Goal: Information Seeking & Learning: Learn about a topic

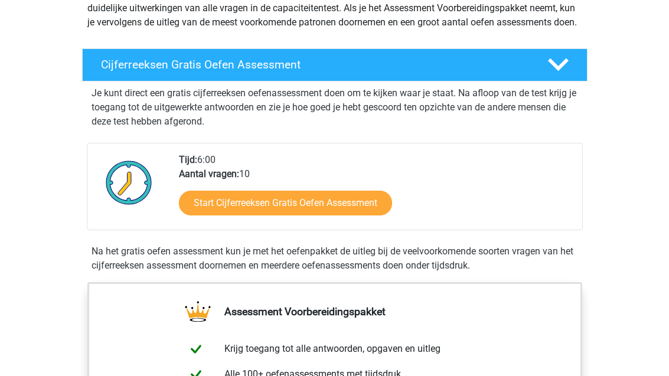
scroll to position [166, 0]
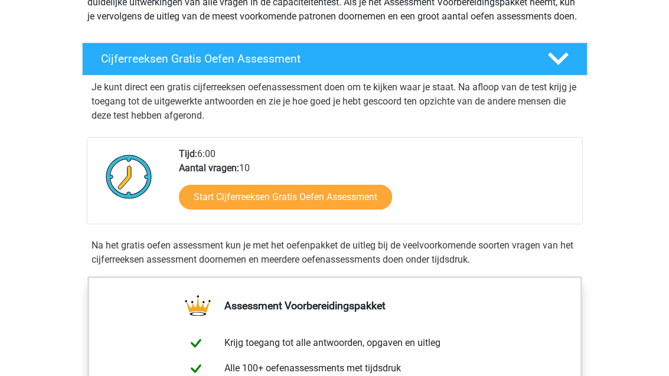
click at [366, 210] on link "Start Cijferreeksen Gratis Oefen Assessment" at bounding box center [285, 197] width 213 height 25
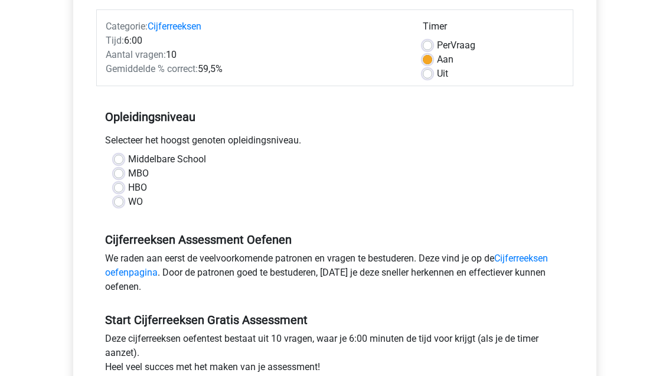
scroll to position [154, 0]
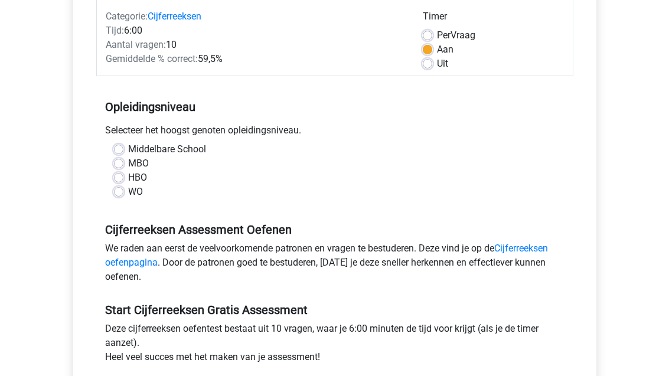
click at [128, 166] on label "MBO" at bounding box center [138, 164] width 21 height 14
click at [121, 166] on input "MBO" at bounding box center [118, 163] width 9 height 12
radio input "true"
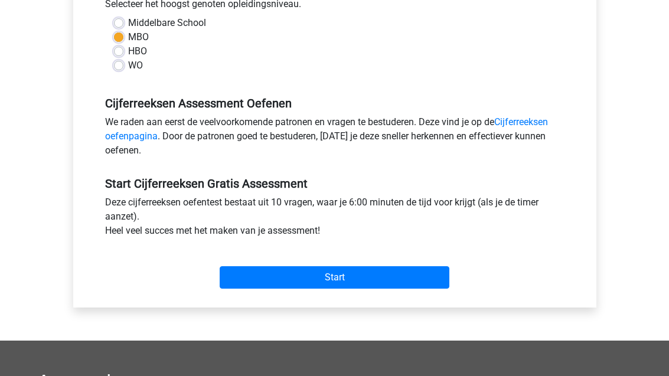
scroll to position [281, 0]
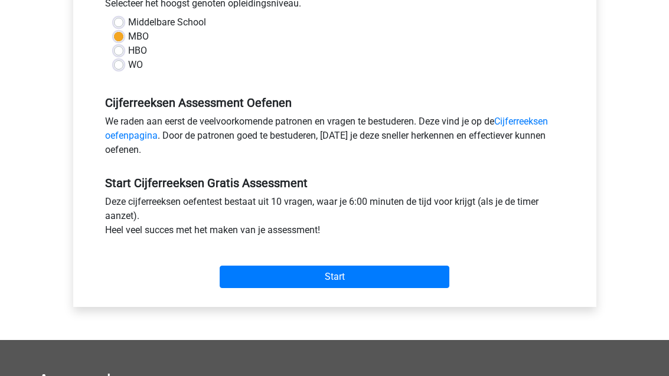
click at [403, 275] on input "Start" at bounding box center [335, 277] width 230 height 22
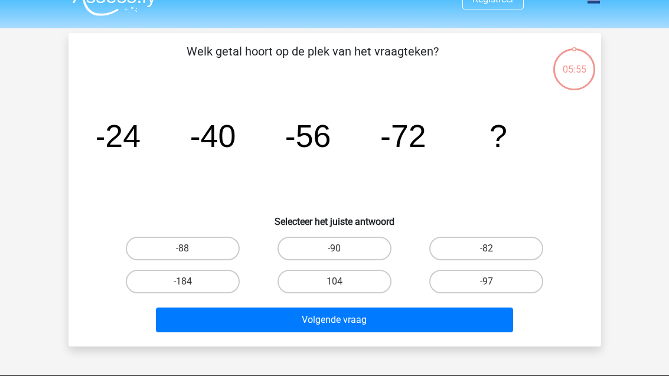
scroll to position [21, 0]
click at [206, 249] on label "-88" at bounding box center [183, 249] width 114 height 24
click at [190, 249] on input "-88" at bounding box center [187, 253] width 8 height 8
radio input "true"
click at [383, 321] on button "Volgende vraag" at bounding box center [334, 320] width 357 height 25
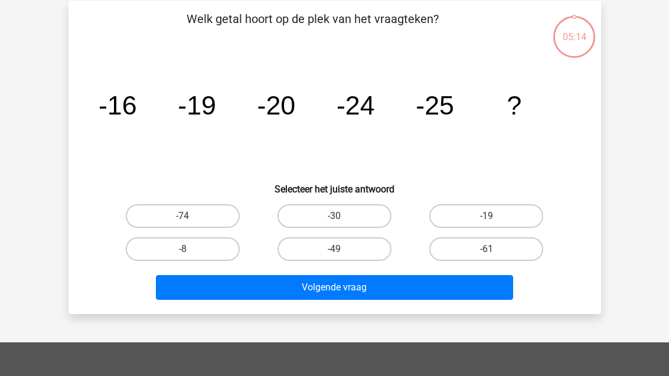
scroll to position [54, 0]
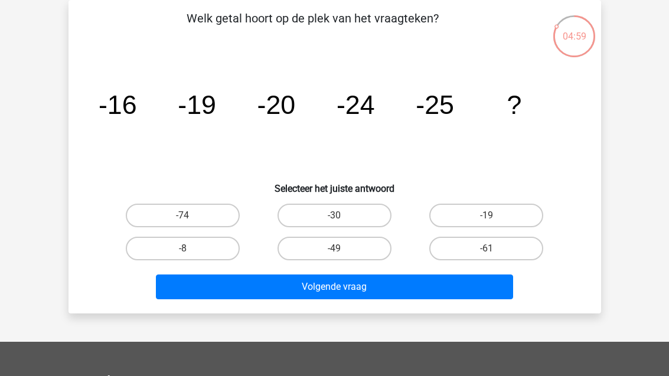
click at [372, 219] on label "-30" at bounding box center [335, 216] width 114 height 24
click at [342, 219] on input "-30" at bounding box center [338, 220] width 8 height 8
radio input "true"
click at [383, 287] on button "Volgende vraag" at bounding box center [334, 287] width 357 height 25
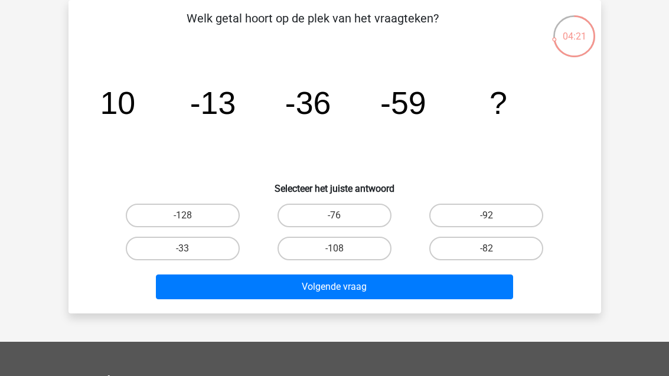
click at [354, 211] on label "-76" at bounding box center [335, 216] width 114 height 24
click at [342, 216] on input "-76" at bounding box center [338, 220] width 8 height 8
radio input "true"
click at [403, 287] on button "Volgende vraag" at bounding box center [334, 287] width 357 height 25
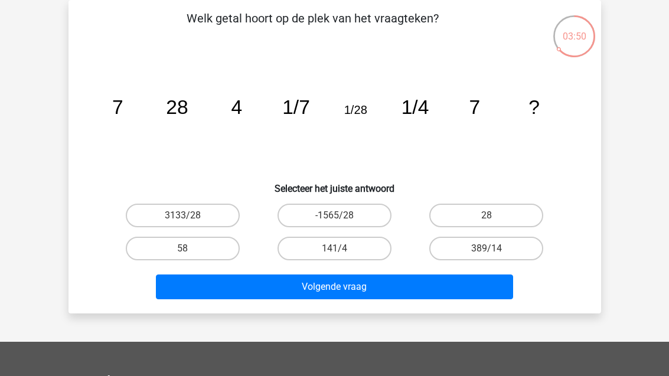
click at [502, 216] on label "28" at bounding box center [486, 216] width 114 height 24
click at [494, 216] on input "28" at bounding box center [491, 220] width 8 height 8
radio input "true"
click at [405, 291] on button "Volgende vraag" at bounding box center [334, 287] width 357 height 25
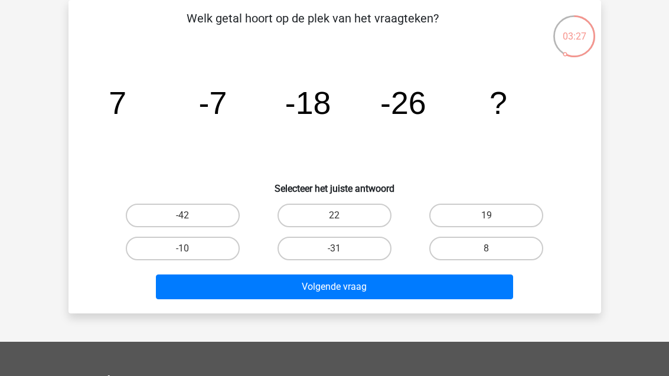
click at [211, 220] on label "-42" at bounding box center [183, 216] width 114 height 24
click at [190, 220] on input "-42" at bounding box center [187, 220] width 8 height 8
radio input "true"
click at [352, 292] on button "Volgende vraag" at bounding box center [334, 287] width 357 height 25
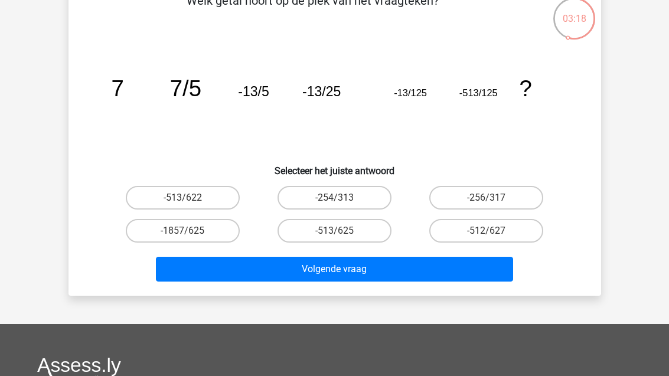
scroll to position [54, 0]
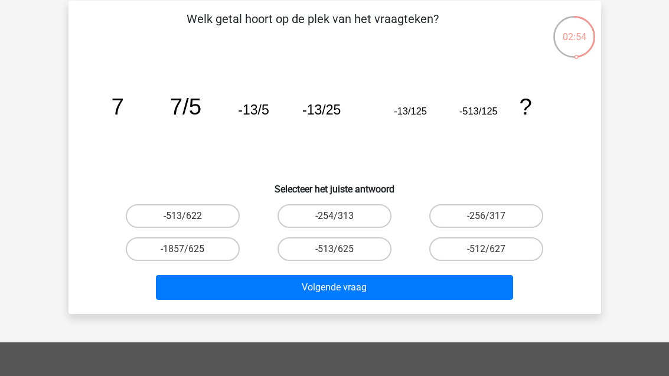
click at [210, 250] on label "-1857/625" at bounding box center [183, 249] width 114 height 24
click at [190, 250] on input "-1857/625" at bounding box center [187, 253] width 8 height 8
radio input "true"
click at [386, 292] on button "Volgende vraag" at bounding box center [334, 287] width 357 height 25
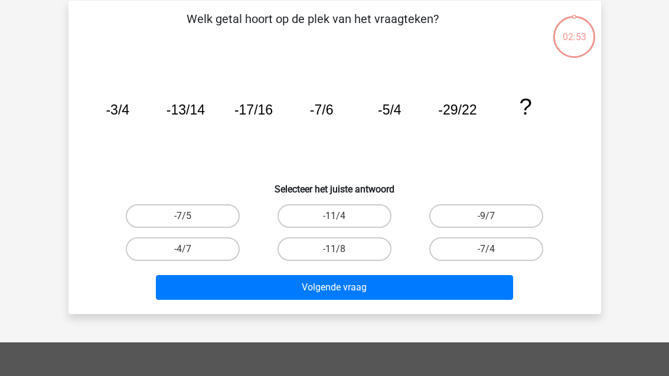
scroll to position [54, 0]
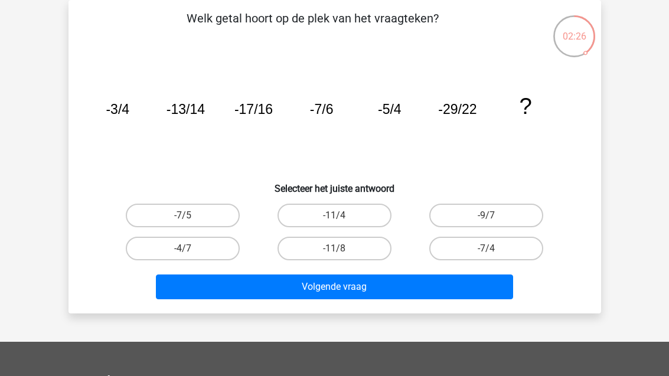
click at [389, 244] on label "-11/8" at bounding box center [335, 249] width 114 height 24
click at [342, 249] on input "-11/8" at bounding box center [338, 253] width 8 height 8
radio input "true"
click at [429, 284] on button "Volgende vraag" at bounding box center [334, 287] width 357 height 25
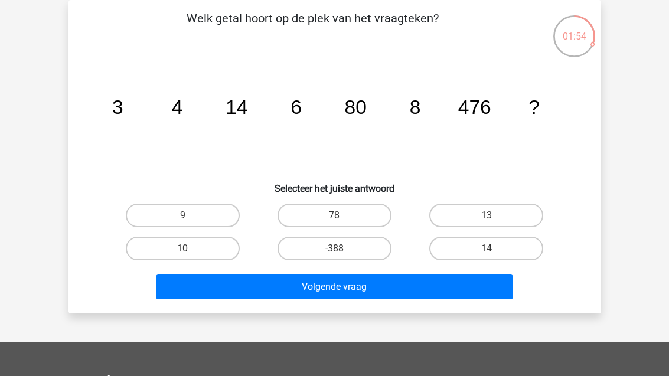
click at [520, 259] on label "14" at bounding box center [486, 249] width 114 height 24
click at [494, 256] on input "14" at bounding box center [491, 253] width 8 height 8
radio input "true"
click at [392, 292] on button "Volgende vraag" at bounding box center [334, 287] width 357 height 25
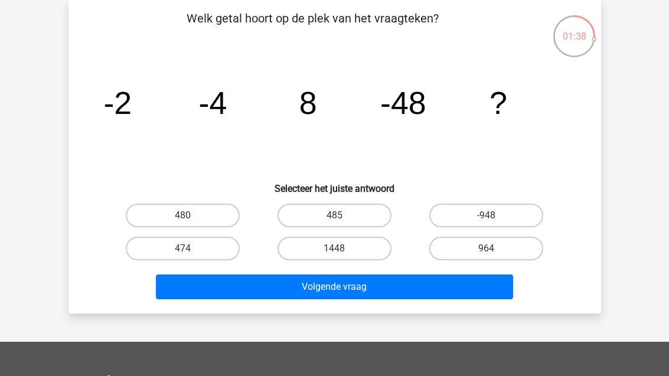
click at [379, 220] on label "485" at bounding box center [335, 216] width 114 height 24
click at [342, 220] on input "485" at bounding box center [338, 220] width 8 height 8
radio input "true"
click at [437, 289] on button "Volgende vraag" at bounding box center [334, 287] width 357 height 25
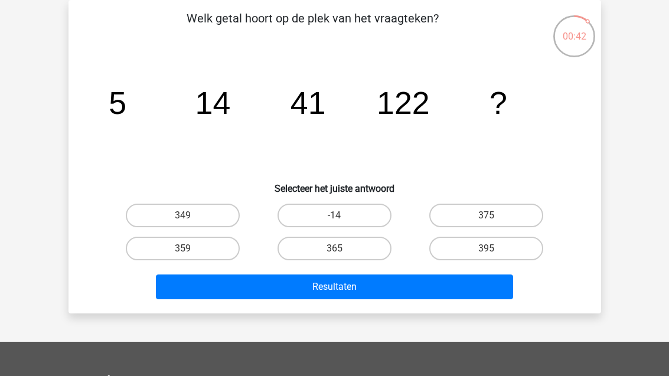
click at [372, 214] on label "-14" at bounding box center [335, 216] width 114 height 24
click at [342, 216] on input "-14" at bounding box center [338, 220] width 8 height 8
radio input "true"
click at [433, 287] on button "Resultaten" at bounding box center [334, 287] width 357 height 25
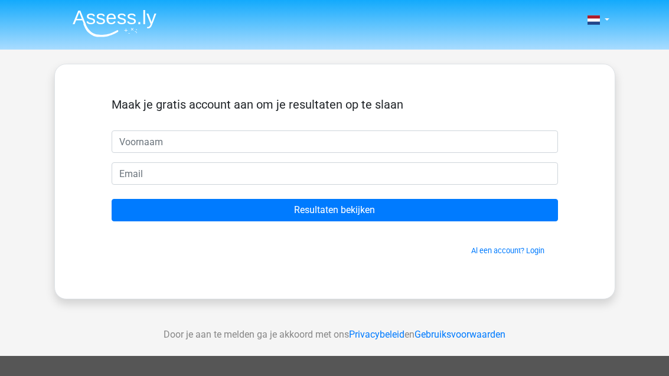
click at [481, 207] on input "Resultaten bekijken" at bounding box center [335, 210] width 447 height 22
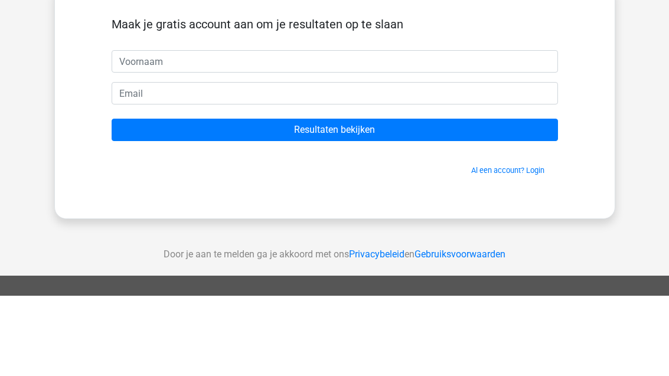
click at [652, 90] on div "Nederlands English" at bounding box center [334, 334] width 669 height 668
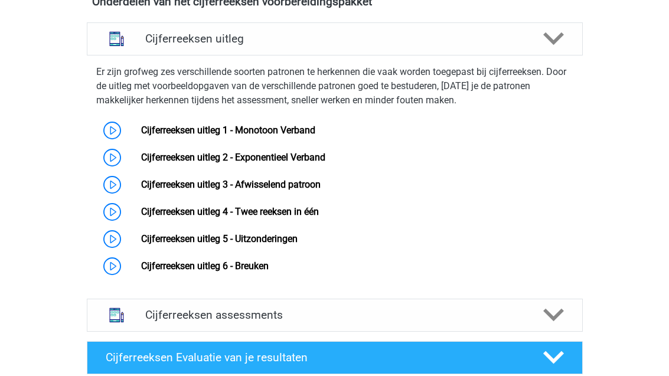
scroll to position [727, 0]
click at [314, 136] on link "Cijferreeksen uitleg 1 - Monotoon Verband" at bounding box center [228, 130] width 174 height 11
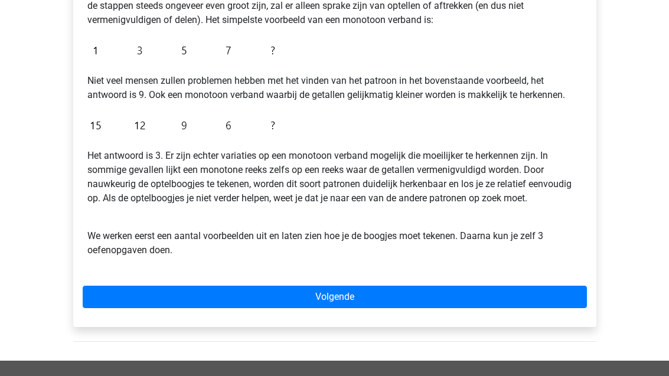
scroll to position [262, 0]
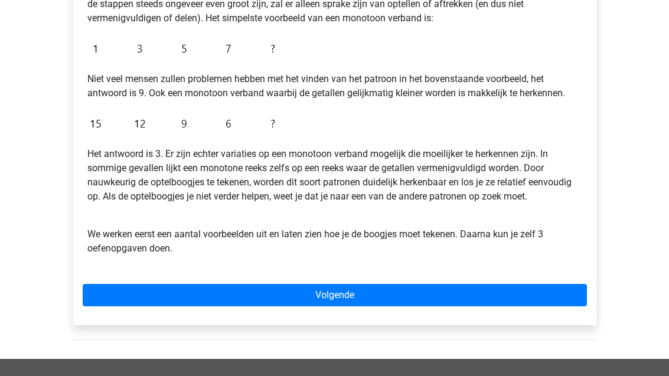
click at [517, 294] on link "Volgende" at bounding box center [335, 296] width 504 height 22
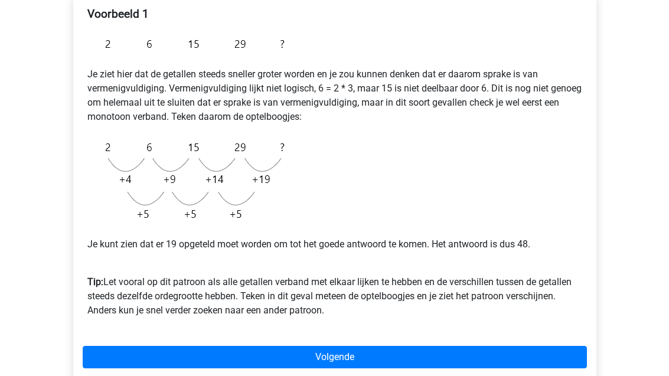
scroll to position [212, 0]
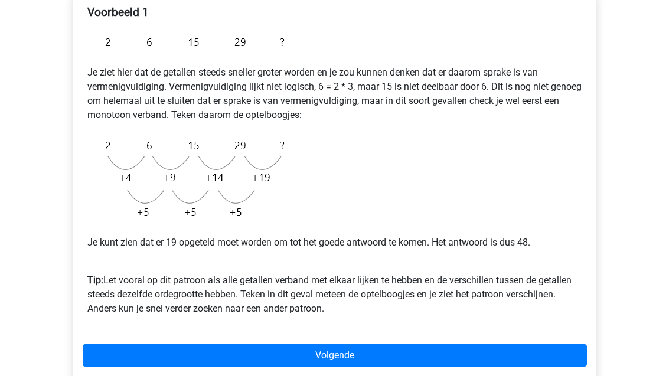
click at [435, 350] on link "Volgende" at bounding box center [335, 355] width 504 height 22
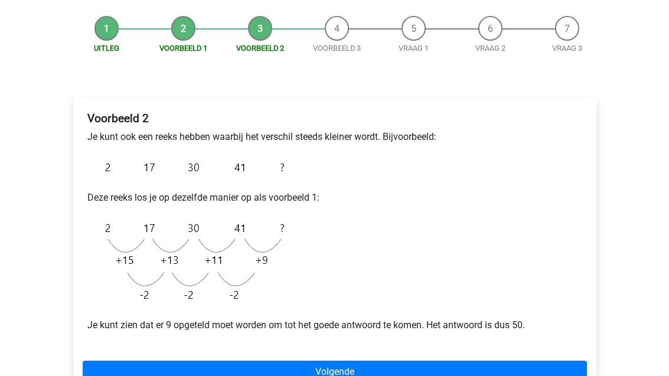
scroll to position [106, 0]
click at [345, 376] on link "Volgende" at bounding box center [335, 372] width 504 height 22
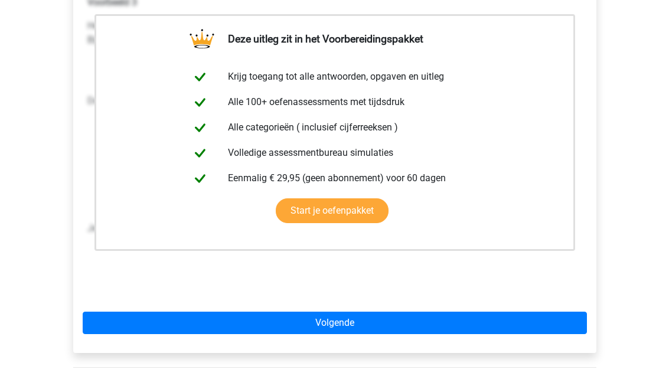
scroll to position [263, 0]
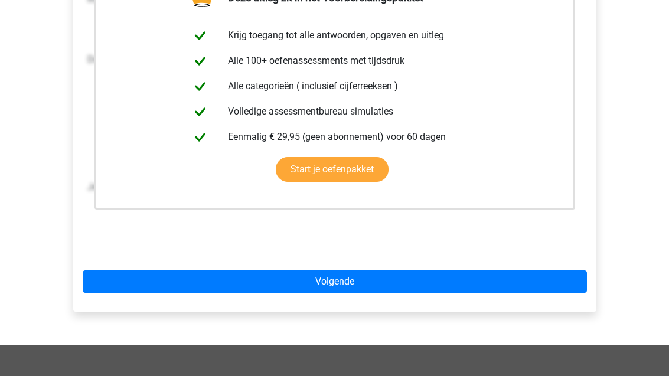
click at [346, 287] on link "Volgende" at bounding box center [335, 282] width 504 height 22
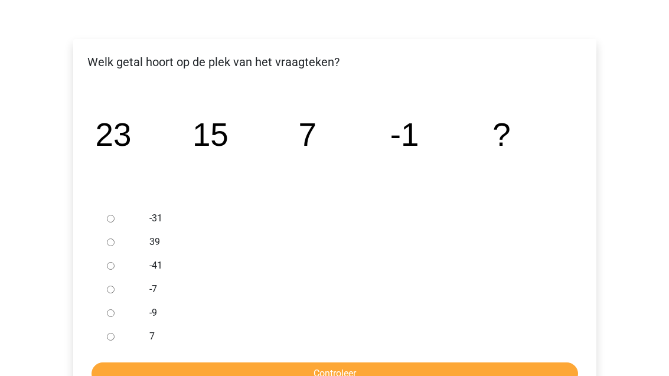
scroll to position [170, 0]
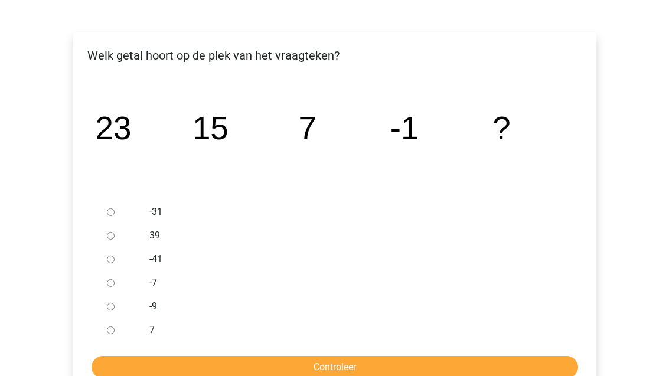
click at [121, 308] on div at bounding box center [121, 307] width 39 height 24
click at [115, 305] on input "-9" at bounding box center [111, 308] width 8 height 8
radio input "true"
click at [386, 366] on input "Controleer" at bounding box center [335, 368] width 487 height 22
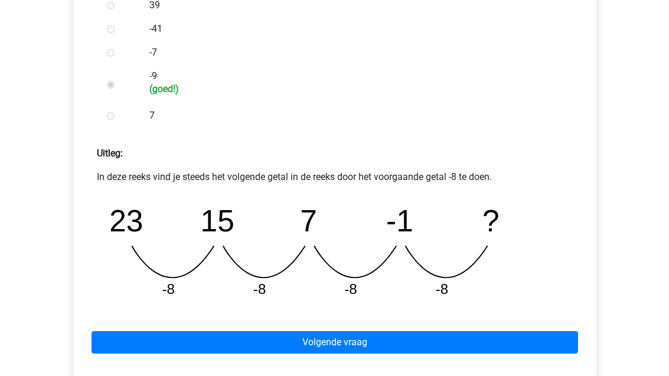
scroll to position [403, 0]
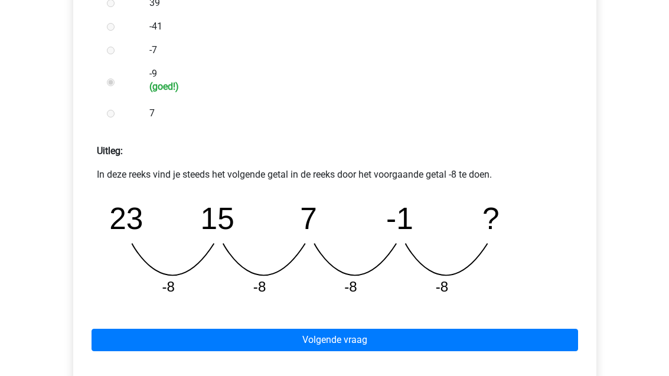
click at [441, 332] on link "Volgende vraag" at bounding box center [335, 340] width 487 height 22
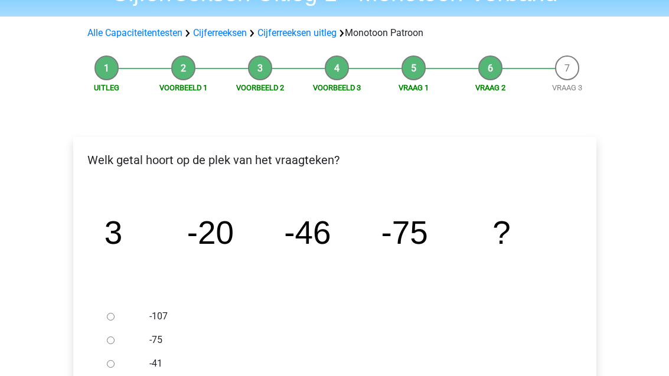
scroll to position [66, 0]
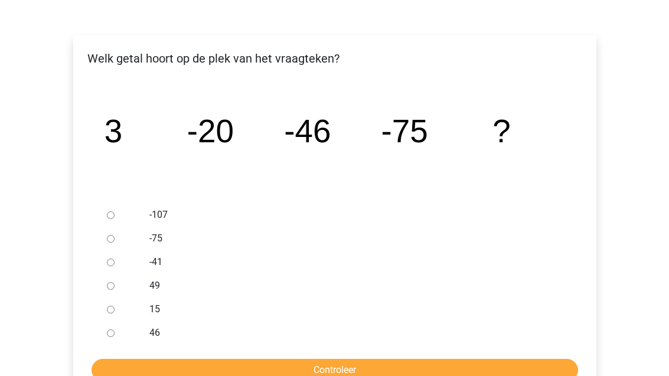
scroll to position [168, 0]
click at [116, 211] on div at bounding box center [121, 215] width 39 height 24
click at [118, 212] on div at bounding box center [121, 215] width 39 height 24
click at [113, 213] on input "-107" at bounding box center [111, 215] width 8 height 8
radio input "true"
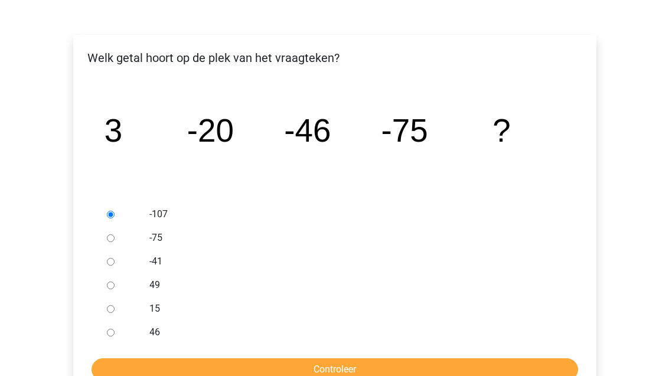
click at [370, 368] on input "Controleer" at bounding box center [335, 370] width 487 height 22
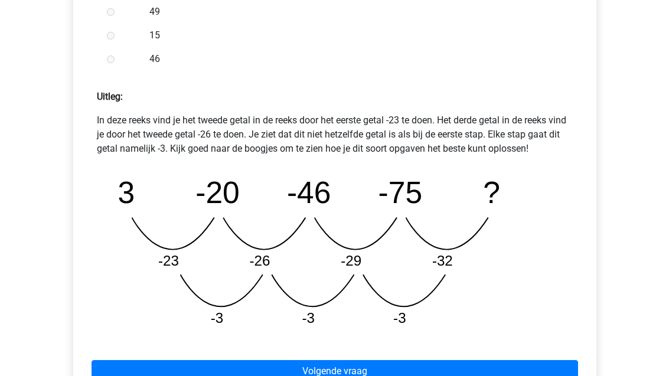
scroll to position [470, 0]
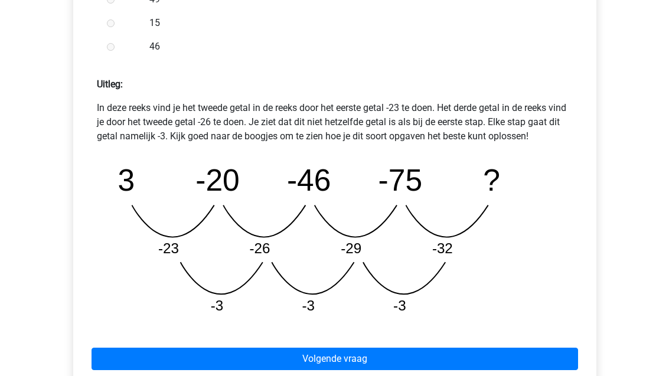
click at [392, 359] on link "Volgende vraag" at bounding box center [335, 359] width 487 height 22
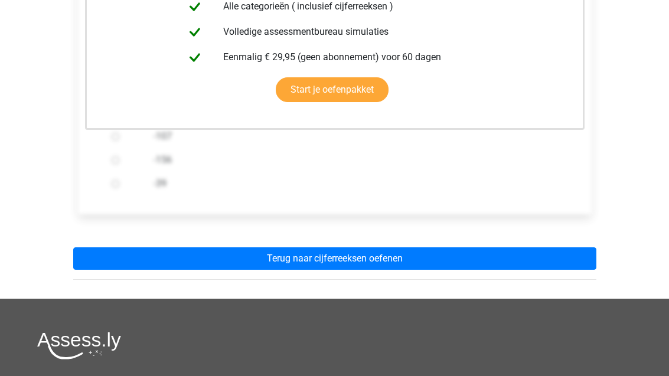
scroll to position [325, 0]
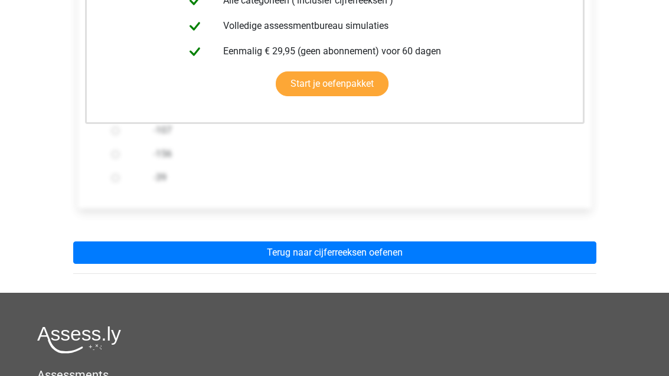
click at [430, 248] on link "Terug naar cijferreeksen oefenen" at bounding box center [334, 253] width 523 height 22
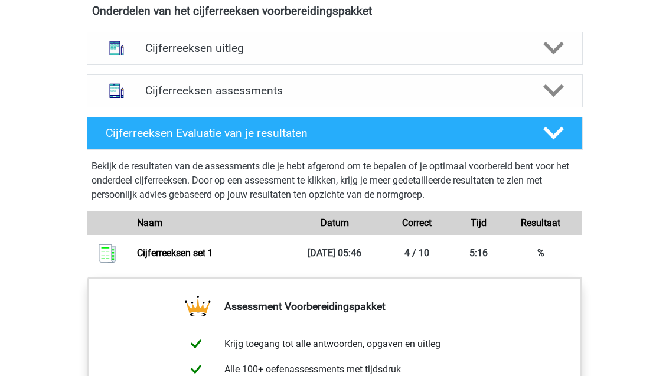
scroll to position [719, 0]
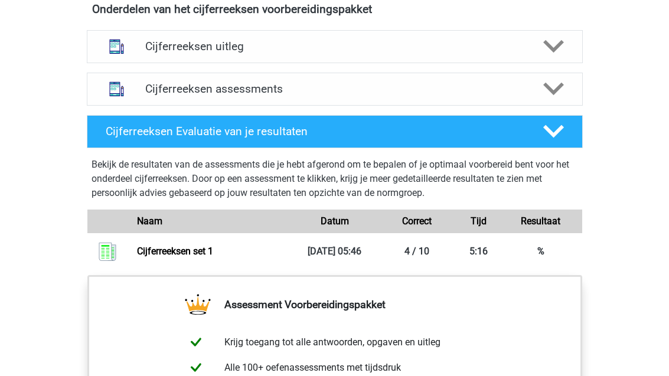
click at [143, 54] on div "Cijferreeksen uitleg" at bounding box center [334, 47] width 397 height 14
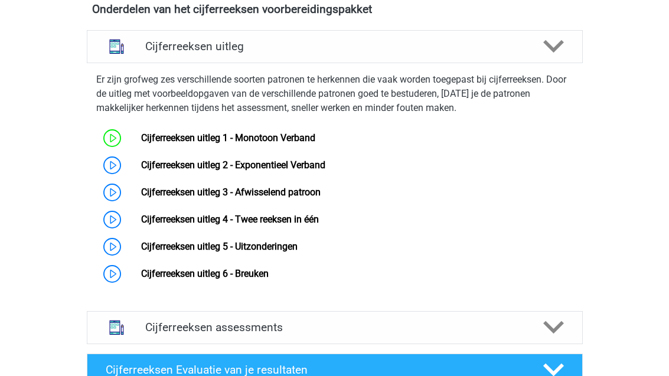
click at [204, 171] on link "Cijferreeksen uitleg 2 - Exponentieel Verband" at bounding box center [233, 164] width 184 height 11
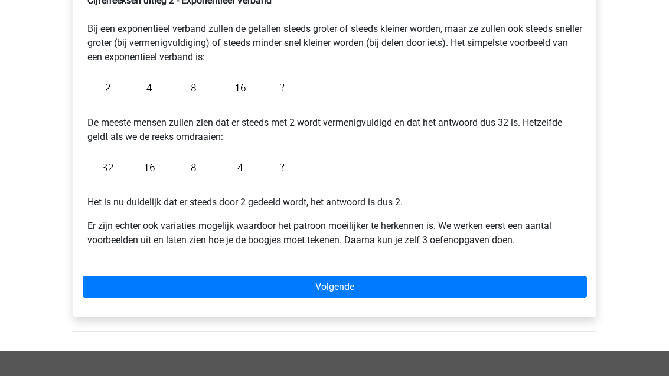
scroll to position [228, 0]
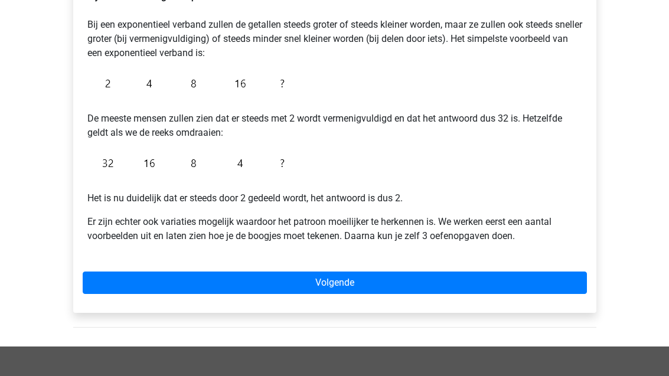
click at [331, 279] on link "Volgende" at bounding box center [335, 283] width 504 height 22
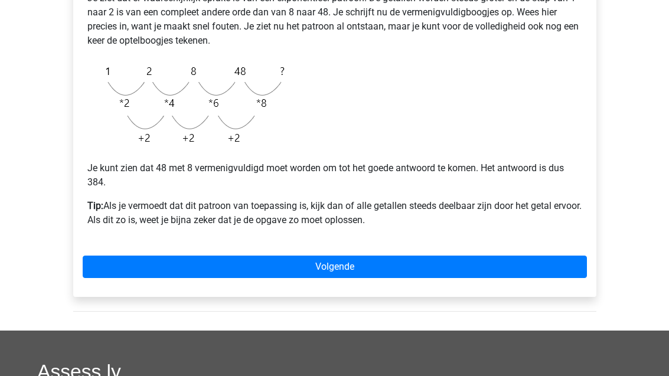
scroll to position [301, 0]
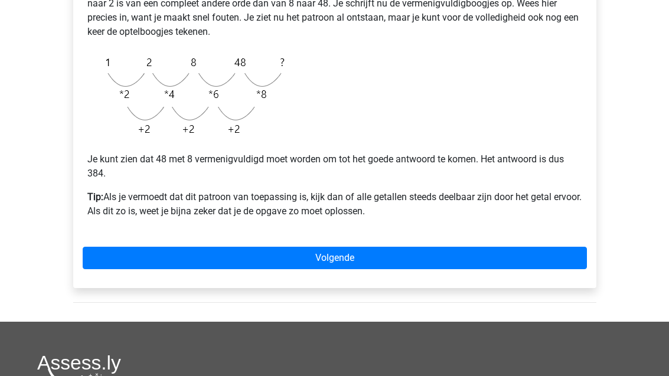
click at [384, 251] on link "Volgende" at bounding box center [335, 258] width 504 height 22
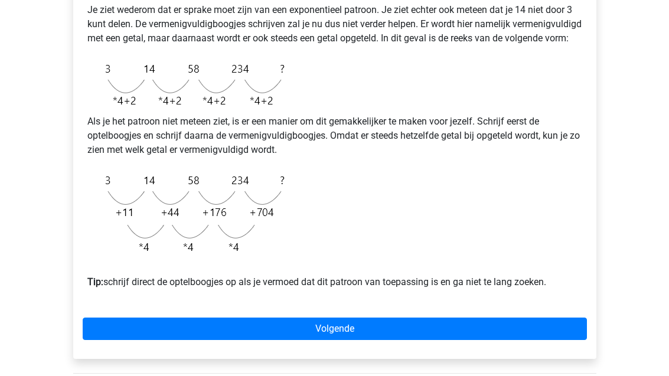
scroll to position [294, 0]
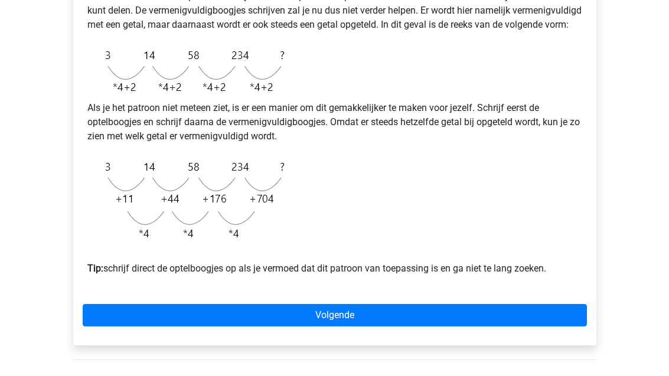
click at [353, 327] on link "Volgende" at bounding box center [335, 315] width 504 height 22
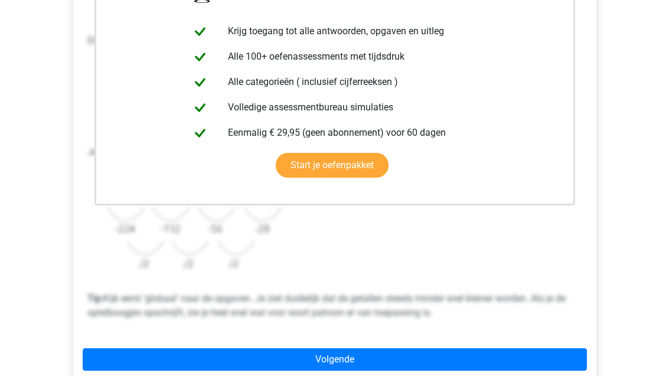
scroll to position [310, 0]
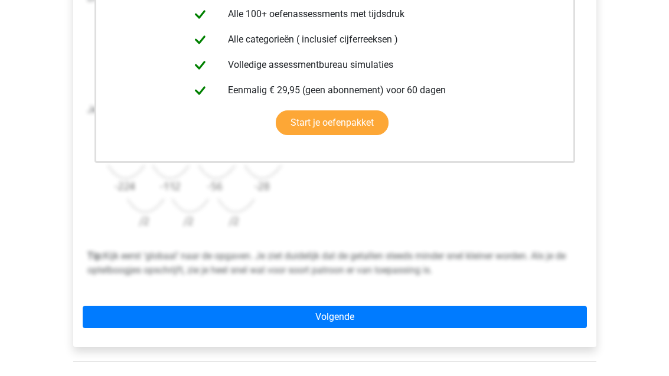
click at [362, 318] on link "Volgende" at bounding box center [335, 318] width 504 height 22
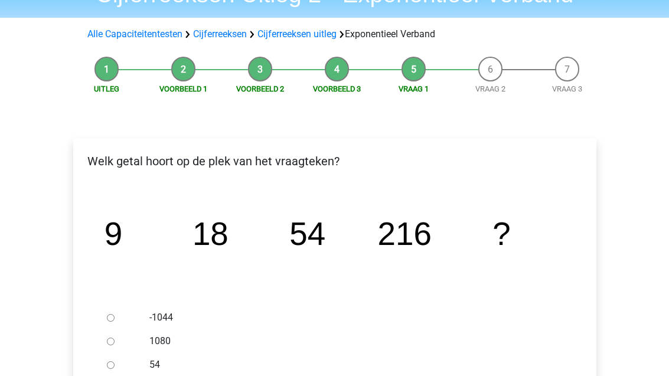
scroll to position [65, 0]
click at [107, 343] on input "1080" at bounding box center [111, 342] width 8 height 8
radio input "true"
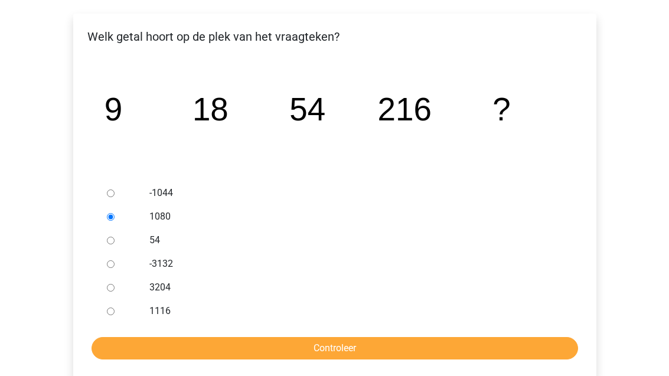
scroll to position [190, 0]
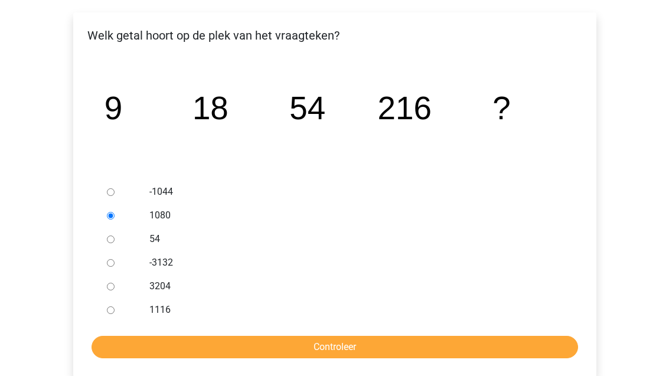
click at [481, 349] on input "Controleer" at bounding box center [335, 348] width 487 height 22
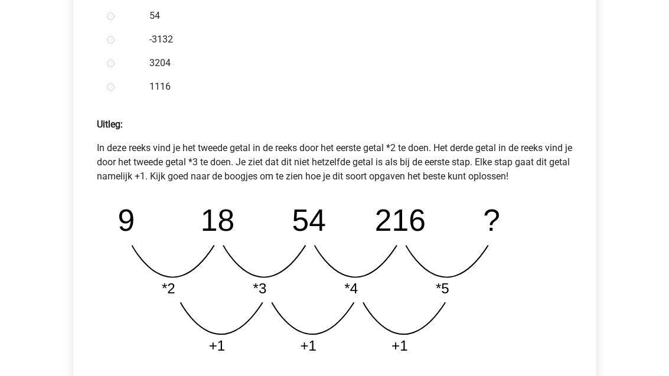
scroll to position [567, 0]
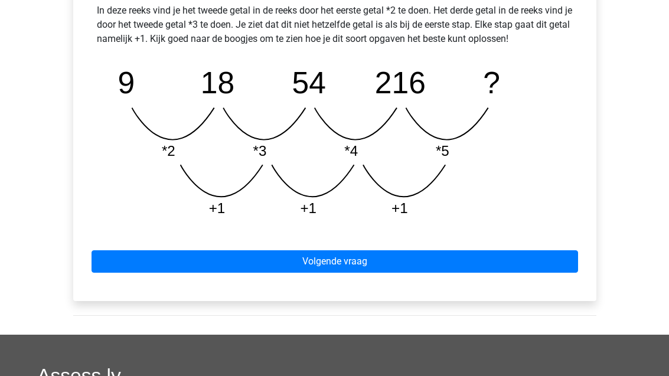
click at [516, 265] on link "Volgende vraag" at bounding box center [335, 262] width 487 height 22
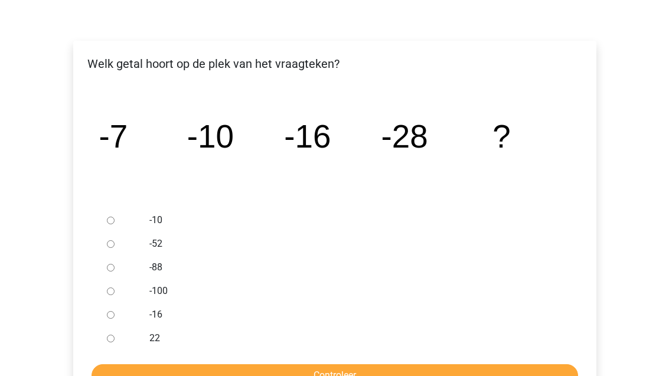
scroll to position [187, 0]
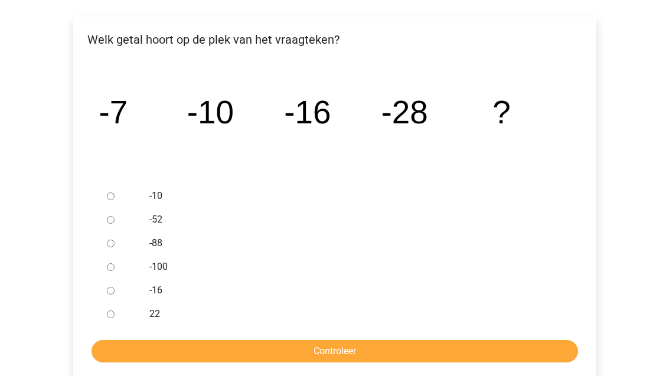
click at [115, 223] on input "-52" at bounding box center [111, 220] width 8 height 8
radio input "true"
click at [339, 348] on input "Controleer" at bounding box center [335, 351] width 487 height 22
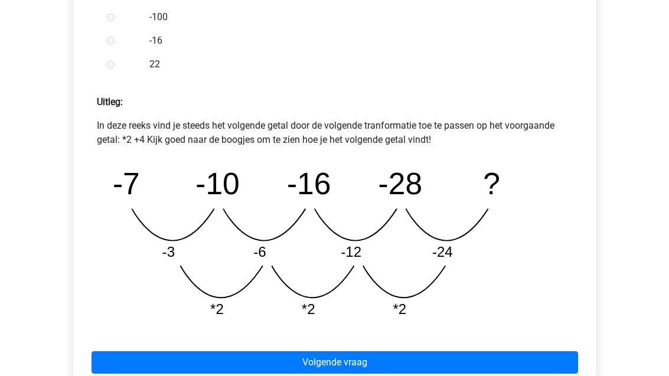
scroll to position [454, 0]
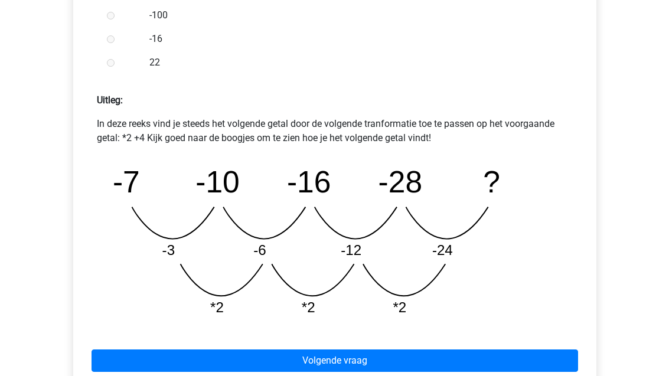
click at [302, 359] on link "Volgende vraag" at bounding box center [335, 361] width 487 height 22
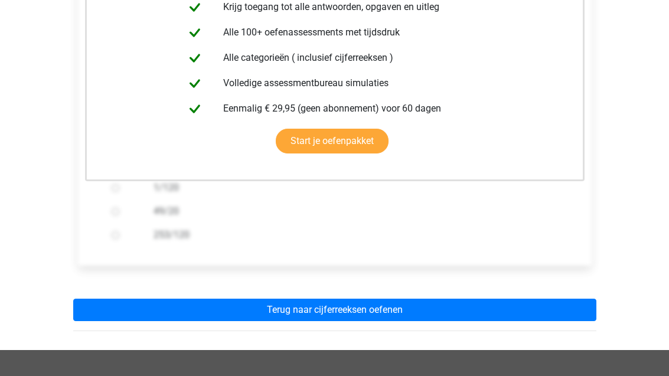
scroll to position [276, 0]
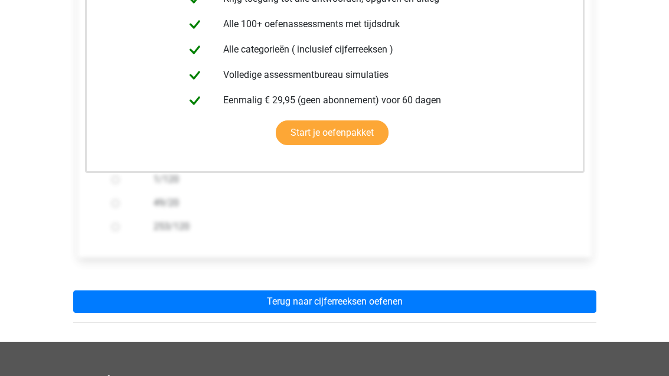
click at [308, 298] on link "Terug naar cijferreeksen oefenen" at bounding box center [334, 302] width 523 height 22
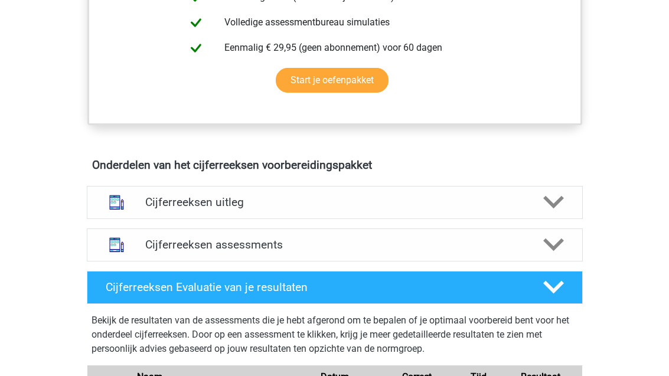
scroll to position [590, 0]
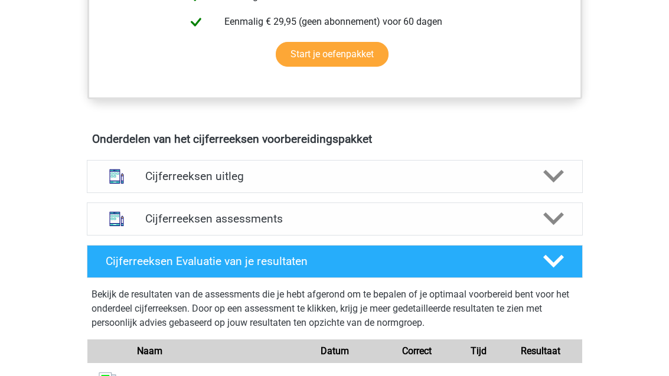
click at [259, 183] on h4 "Cijferreeksen uitleg" at bounding box center [334, 177] width 379 height 14
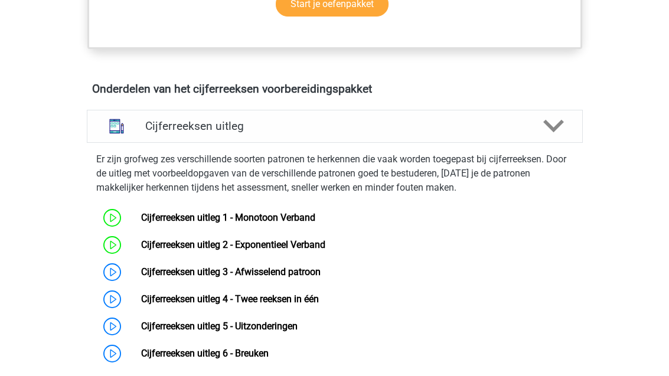
scroll to position [640, 0]
click at [268, 278] on link "Cijferreeksen uitleg 3 - Afwisselend patroon" at bounding box center [231, 271] width 180 height 11
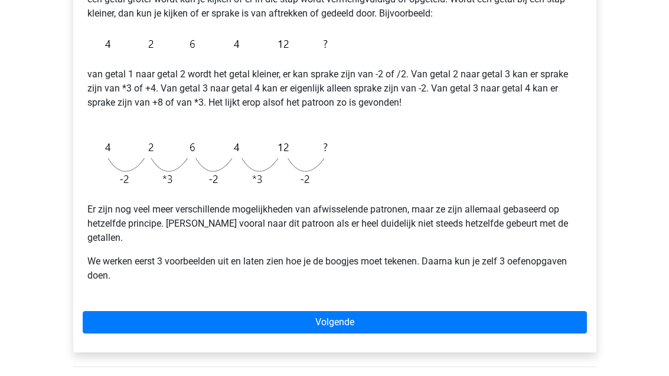
scroll to position [270, 0]
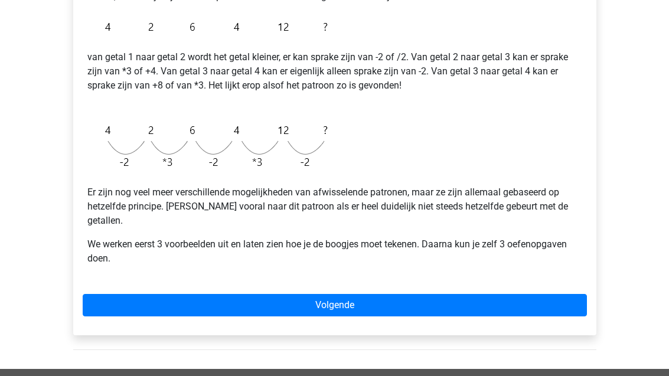
click at [402, 295] on link "Volgende" at bounding box center [335, 306] width 504 height 22
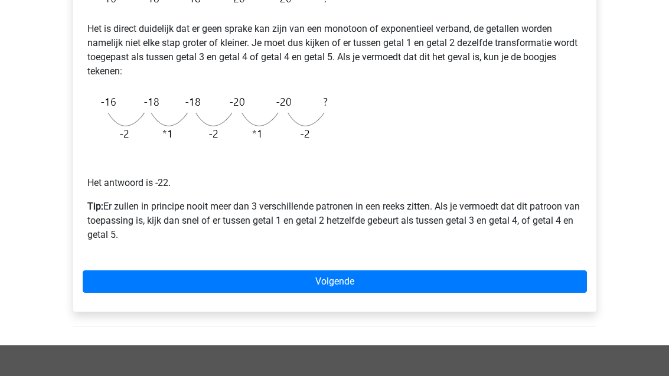
scroll to position [265, 0]
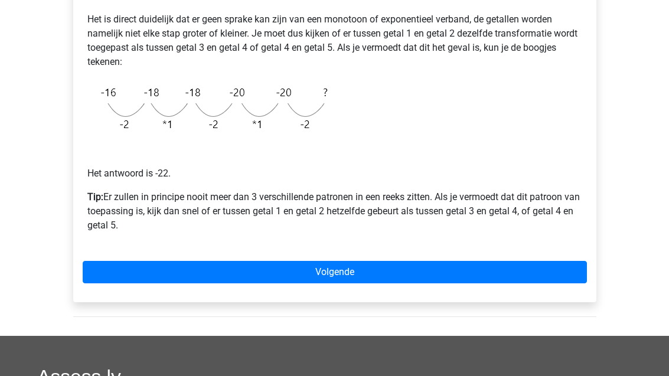
click at [188, 271] on link "Volgende" at bounding box center [335, 273] width 504 height 22
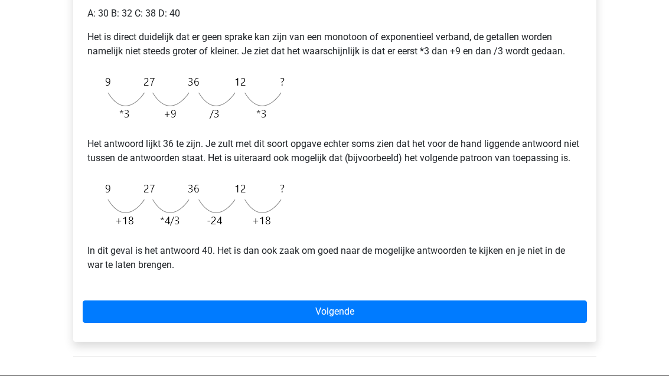
scroll to position [272, 0]
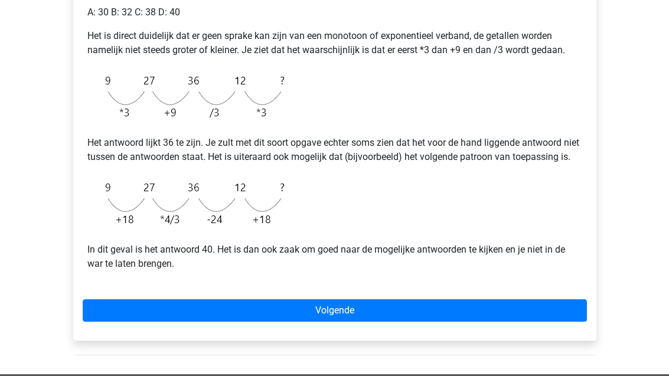
click at [274, 323] on link "Volgende" at bounding box center [335, 311] width 504 height 22
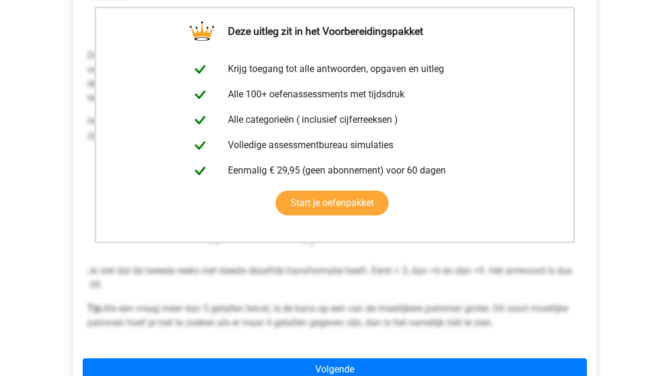
scroll to position [291, 0]
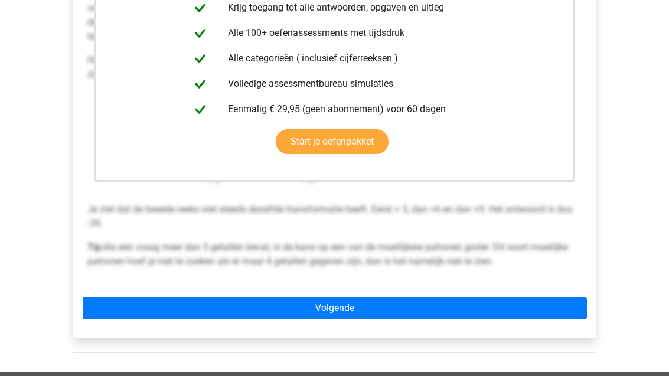
click at [226, 301] on link "Volgende" at bounding box center [335, 309] width 504 height 22
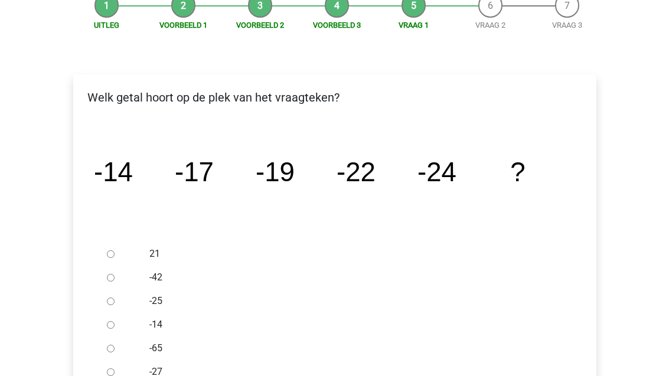
scroll to position [135, 0]
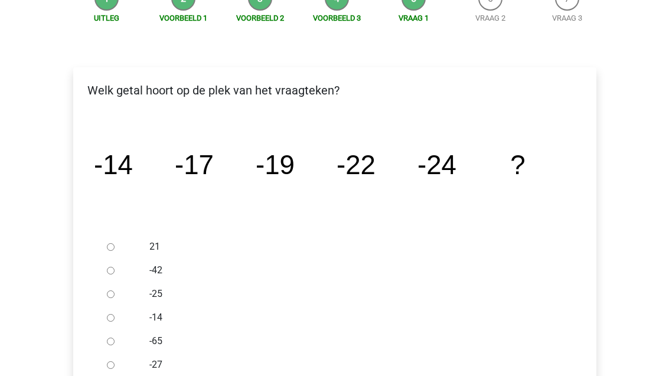
click at [110, 362] on input "-27" at bounding box center [111, 366] width 8 height 8
radio input "true"
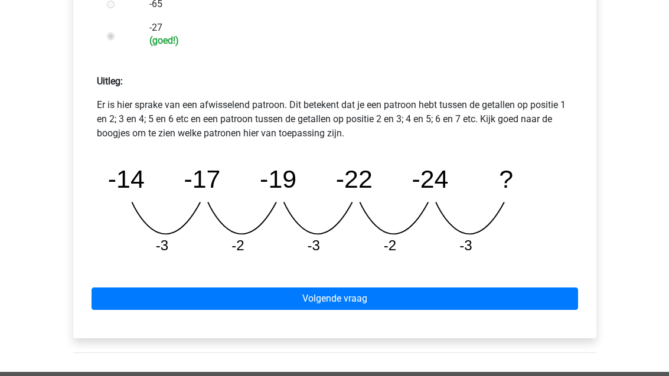
scroll to position [490, 0]
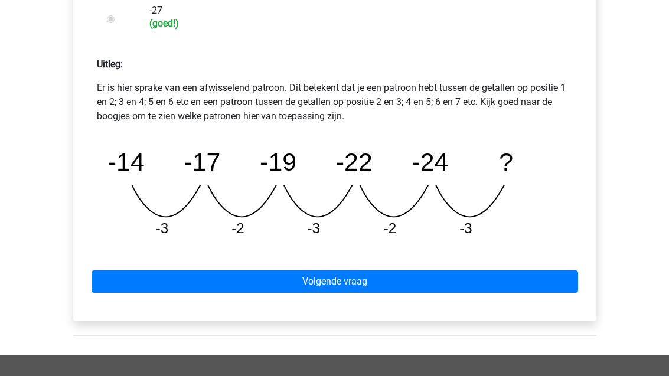
click at [193, 284] on link "Volgende vraag" at bounding box center [335, 282] width 487 height 22
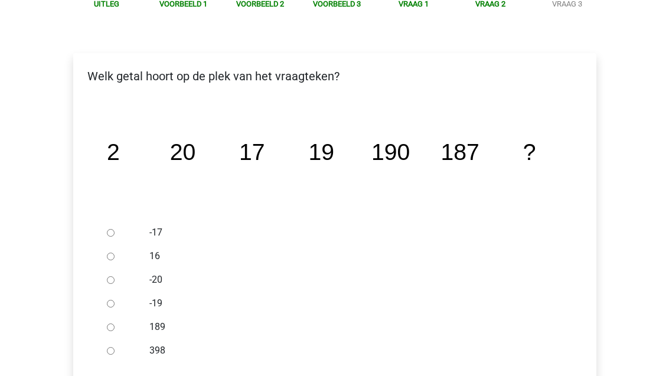
scroll to position [154, 0]
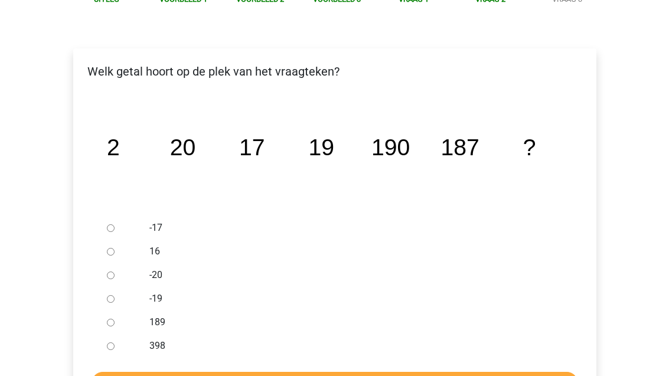
click at [107, 226] on input "-17" at bounding box center [111, 229] width 8 height 8
radio input "true"
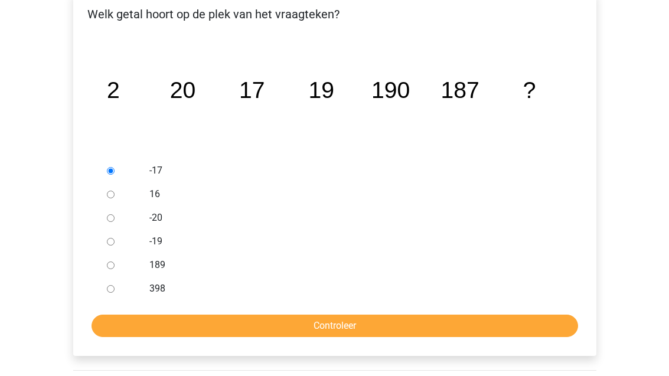
scroll to position [206, 0]
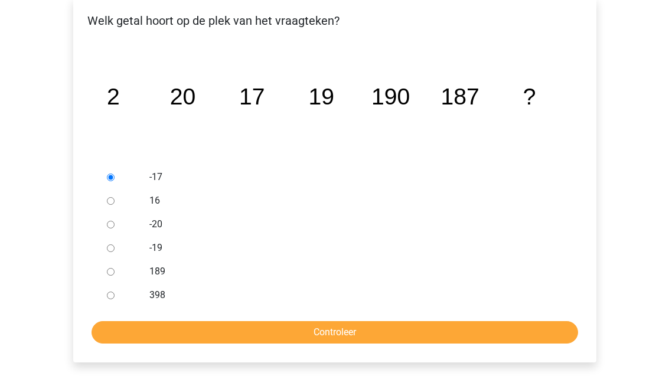
click at [122, 330] on input "Controleer" at bounding box center [335, 332] width 487 height 22
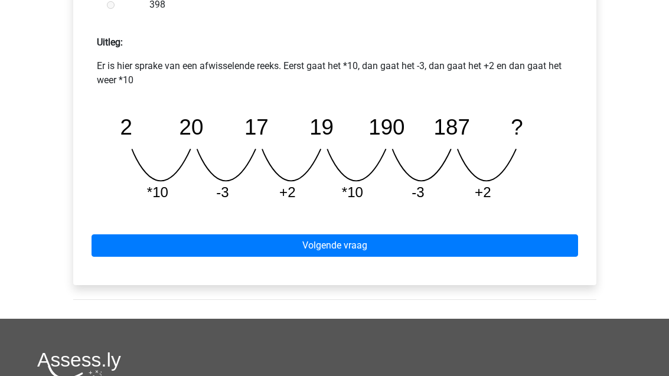
scroll to position [538, 0]
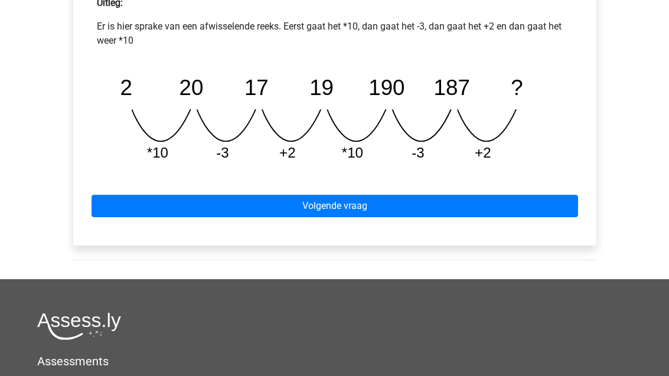
click at [116, 206] on link "Volgende vraag" at bounding box center [335, 207] width 487 height 22
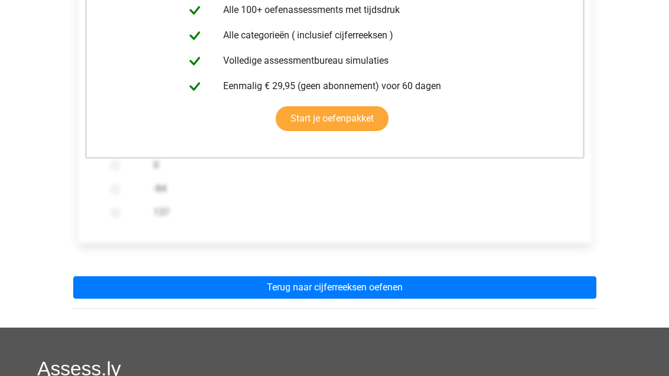
scroll to position [307, 0]
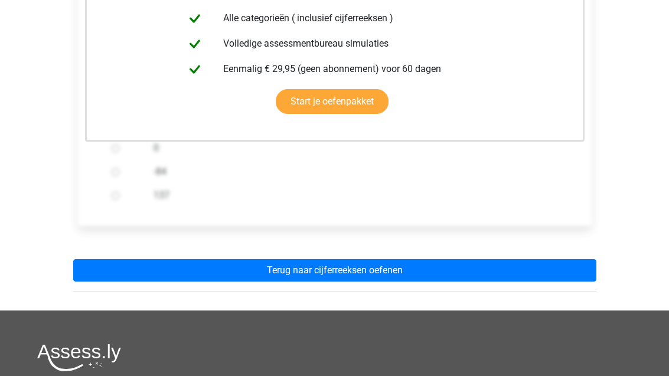
click at [96, 271] on link "Terug naar cijferreeksen oefenen" at bounding box center [334, 271] width 523 height 22
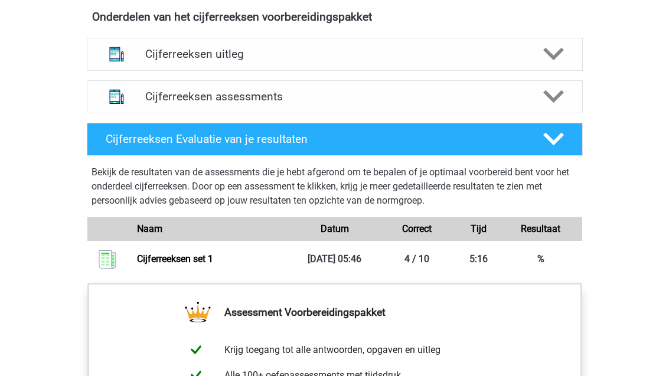
click at [159, 61] on h4 "Cijferreeksen uitleg" at bounding box center [334, 55] width 379 height 14
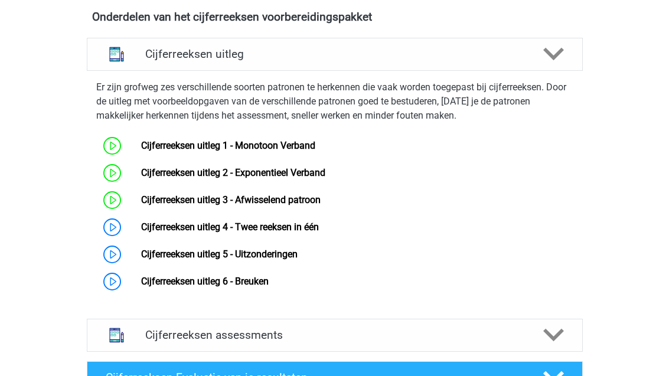
scroll to position [712, 0]
click at [165, 233] on link "Cijferreeksen uitleg 4 - Twee reeksen in één" at bounding box center [230, 227] width 178 height 11
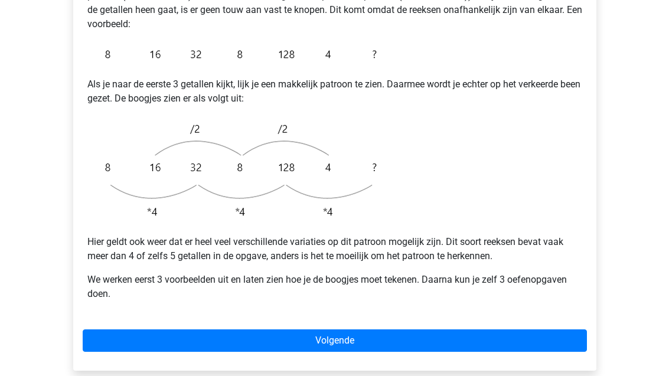
scroll to position [289, 0]
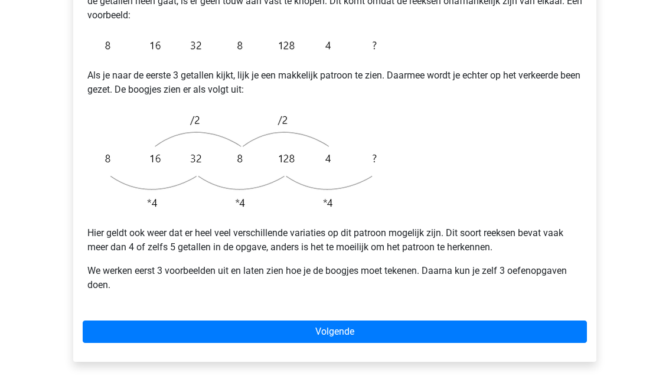
click at [451, 321] on link "Volgende" at bounding box center [335, 332] width 504 height 22
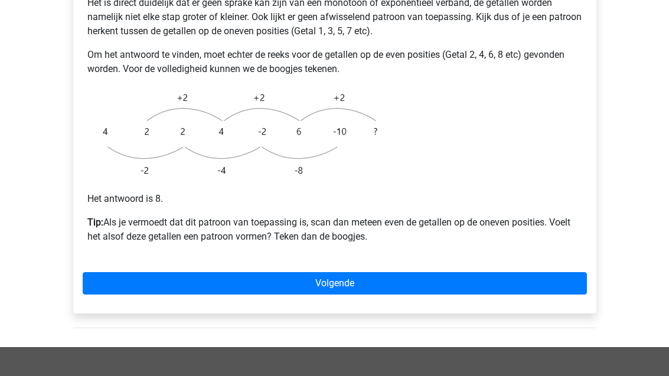
scroll to position [309, 0]
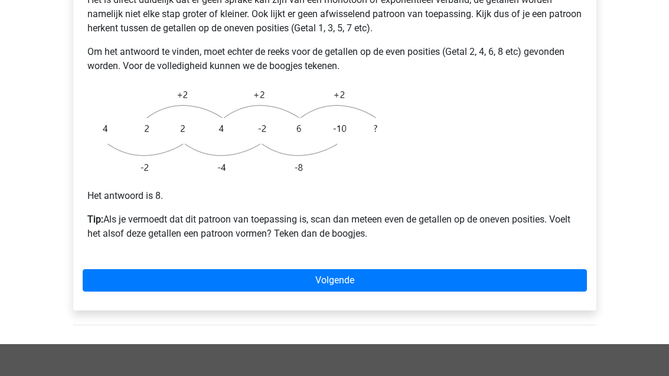
click at [104, 270] on link "Volgende" at bounding box center [335, 281] width 504 height 22
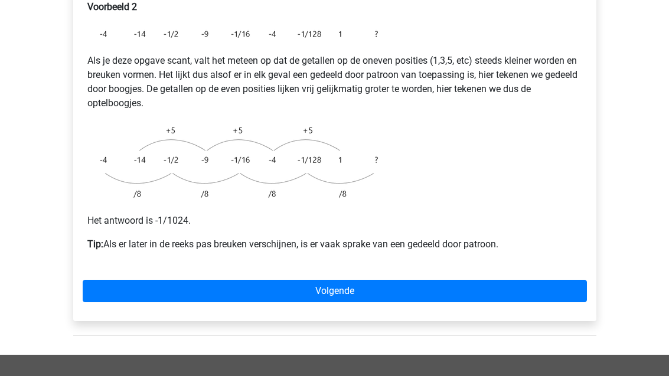
scroll to position [248, 0]
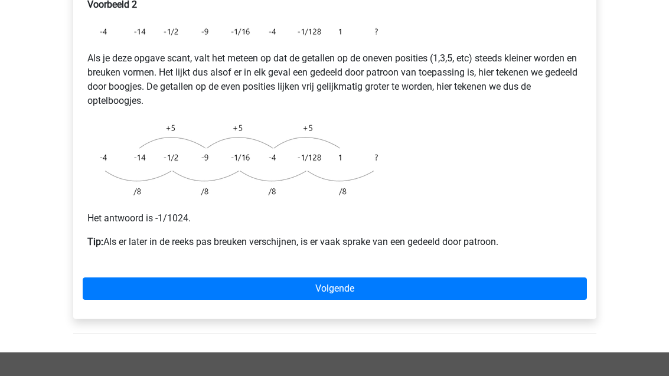
click at [116, 278] on link "Volgende" at bounding box center [335, 289] width 504 height 22
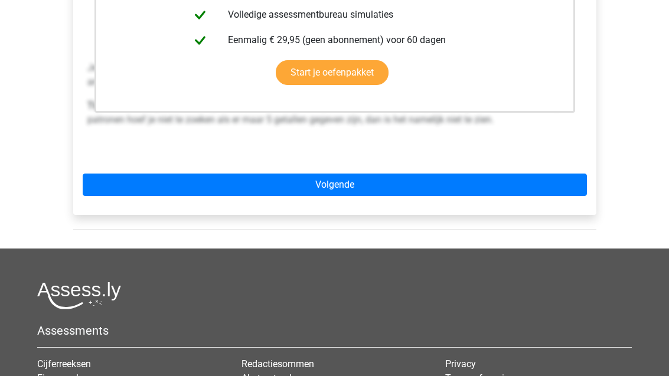
scroll to position [392, 0]
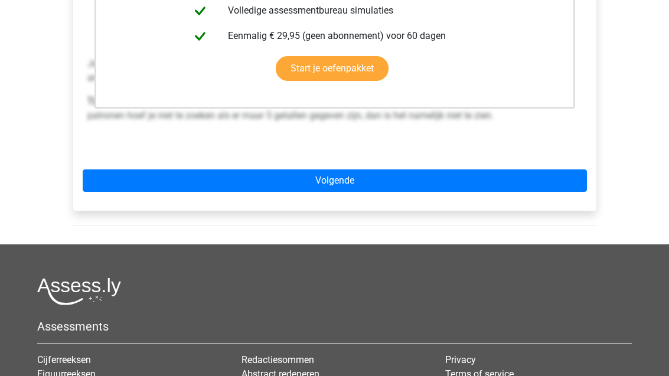
click at [114, 170] on link "Volgende" at bounding box center [335, 181] width 504 height 22
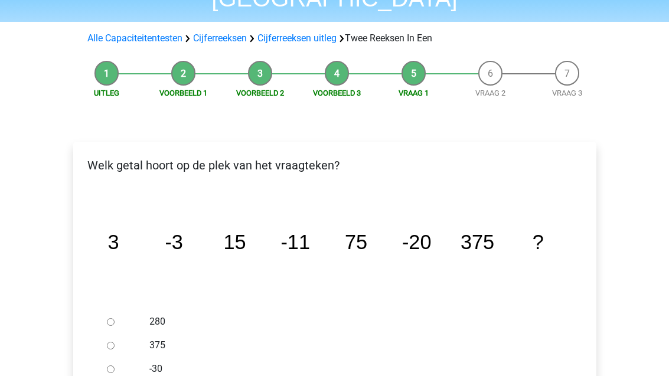
scroll to position [90, 0]
